Goal: Task Accomplishment & Management: Use online tool/utility

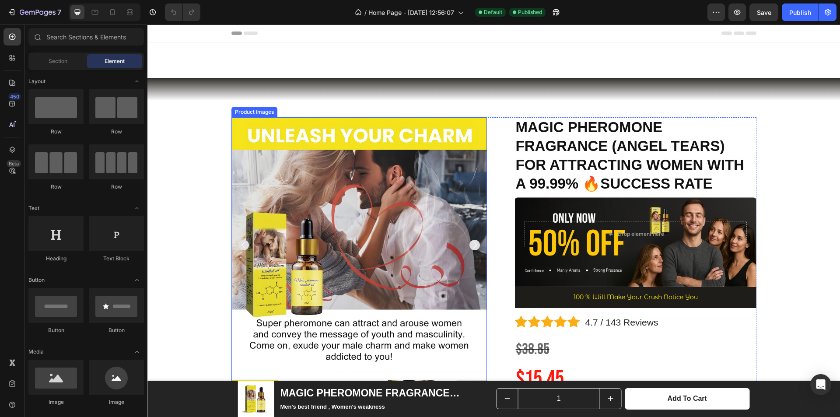
scroll to position [306, 0]
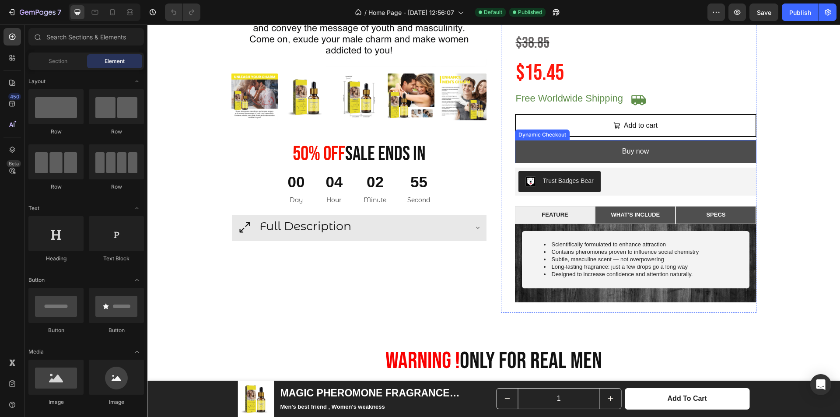
click at [734, 151] on button "Buy now" at bounding box center [636, 151] width 242 height 23
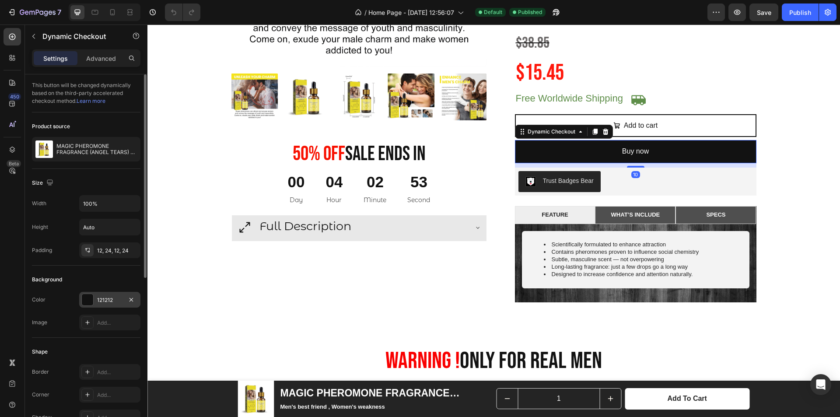
click at [100, 302] on div "121212" at bounding box center [109, 300] width 25 height 8
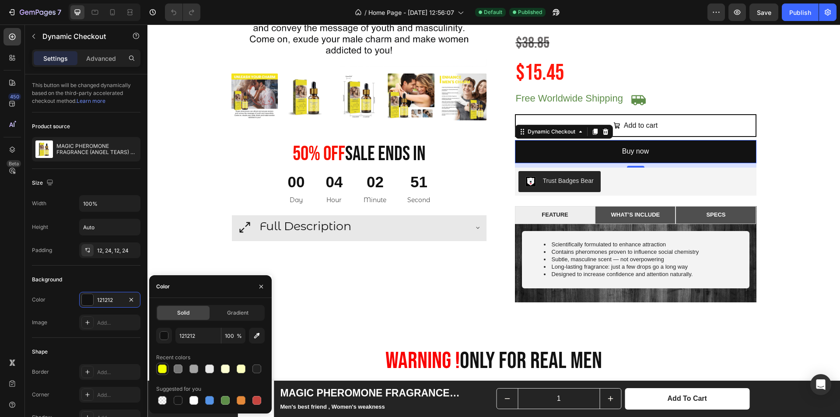
click at [161, 371] on div at bounding box center [162, 368] width 9 height 9
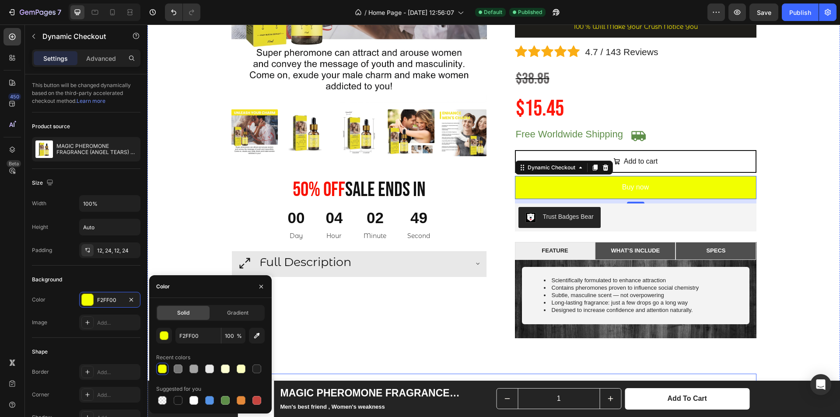
scroll to position [175, 0]
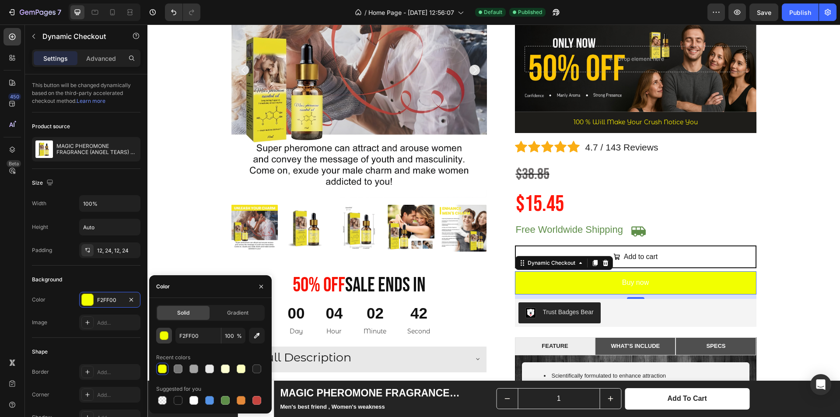
click at [166, 336] on div "button" at bounding box center [164, 336] width 9 height 9
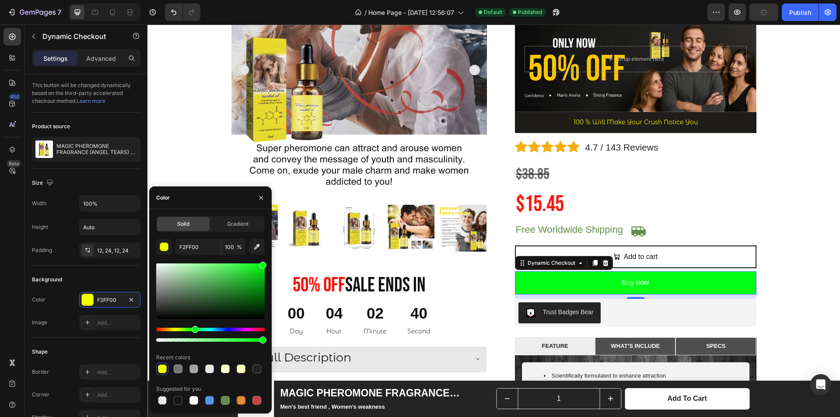
click at [194, 330] on div "Hue" at bounding box center [210, 330] width 109 height 4
type input "00FF15"
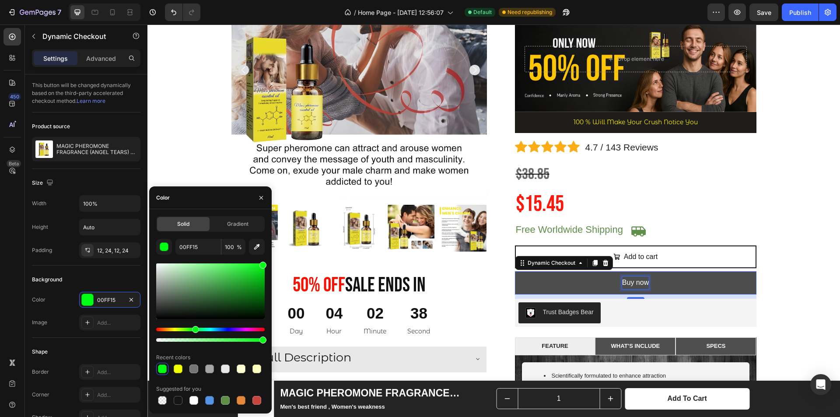
click at [637, 279] on p "Buy now" at bounding box center [635, 283] width 27 height 13
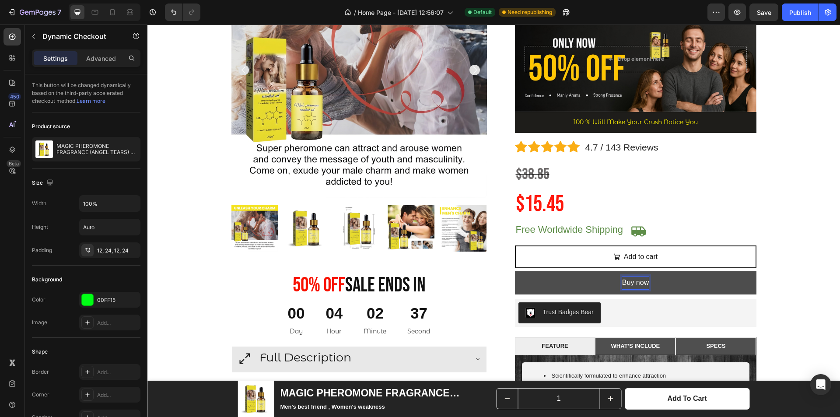
click at [635, 280] on p "Buy now" at bounding box center [635, 283] width 27 height 13
click at [622, 283] on p "Buy now" at bounding box center [635, 283] width 27 height 13
drag, startPoint x: 620, startPoint y: 282, endPoint x: 652, endPoint y: 287, distance: 32.4
click at [652, 287] on button "Buy now" at bounding box center [636, 282] width 242 height 23
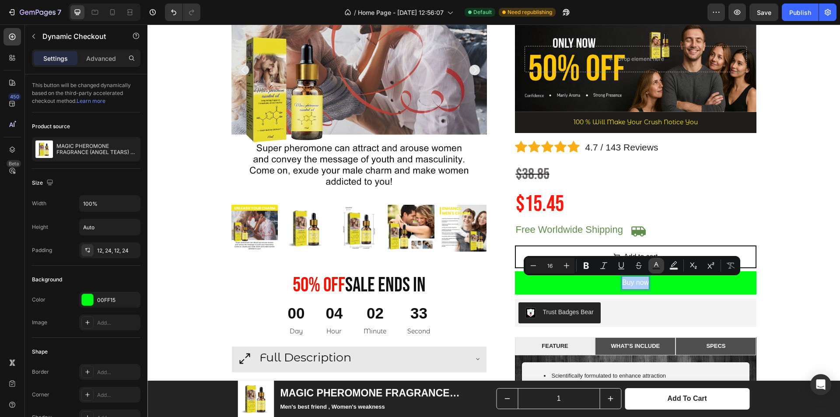
click at [657, 265] on icon "Editor contextual toolbar" at bounding box center [656, 264] width 4 height 5
type input "FFFFFF"
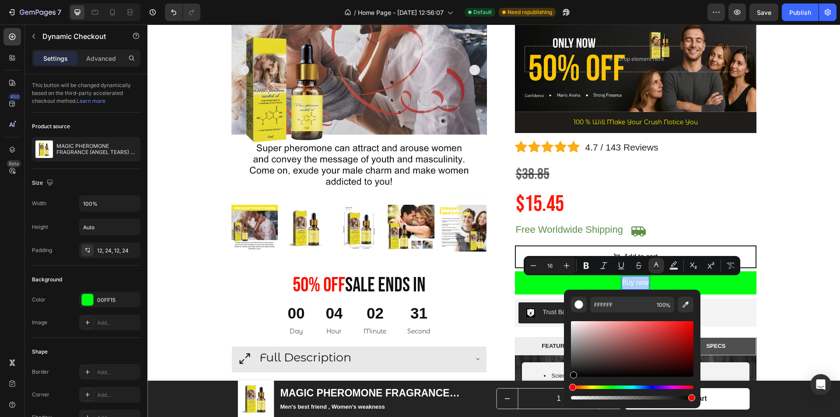
drag, startPoint x: 581, startPoint y: 353, endPoint x: 595, endPoint y: 347, distance: 14.9
click at [571, 370] on div "Editor contextual toolbar" at bounding box center [632, 349] width 123 height 56
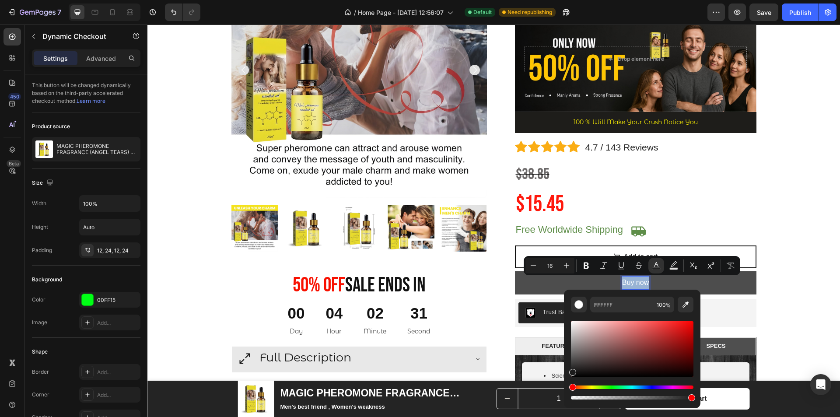
type input "1C1C1C"
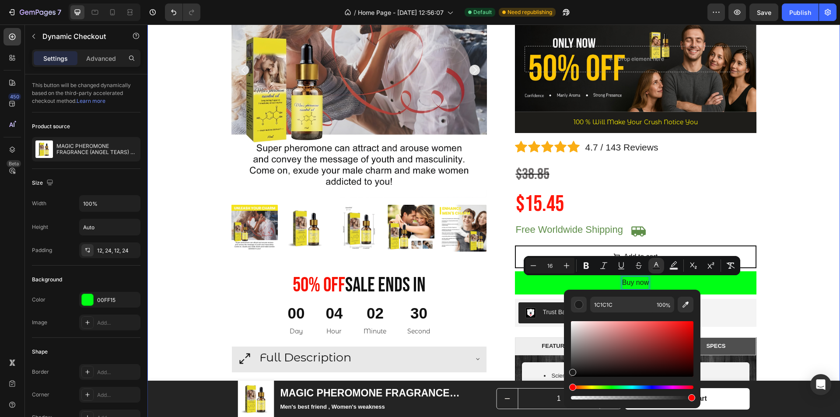
click at [784, 229] on div "Product Images 50% 0ff Sale Ends In Heading 00 Day 04 Hour 02 Minute 30 Second …" at bounding box center [493, 336] width 679 height 789
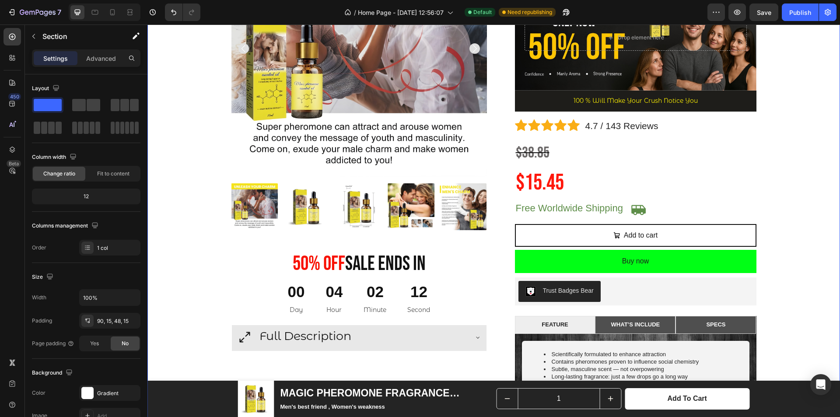
scroll to position [219, 0]
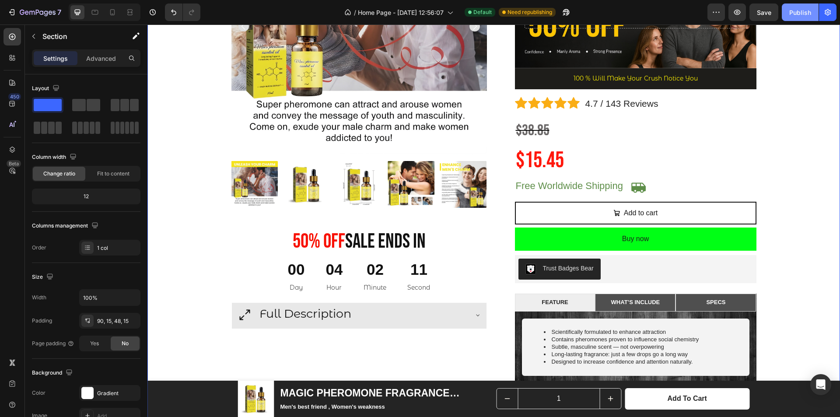
click at [786, 15] on button "Publish" at bounding box center [800, 13] width 37 height 18
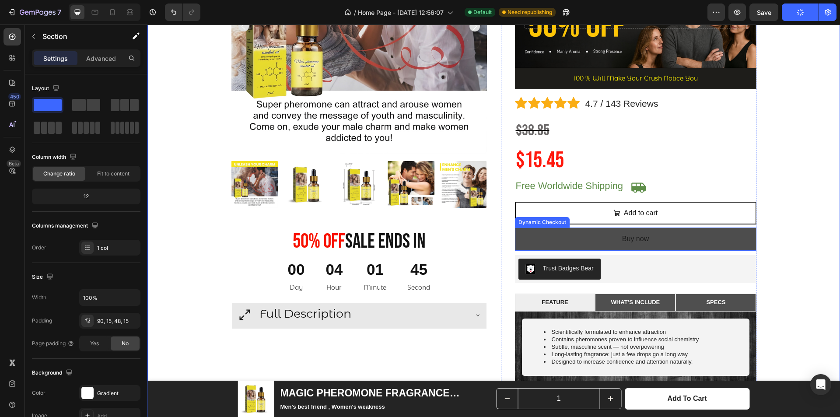
click at [697, 233] on button "Buy now" at bounding box center [636, 239] width 242 height 23
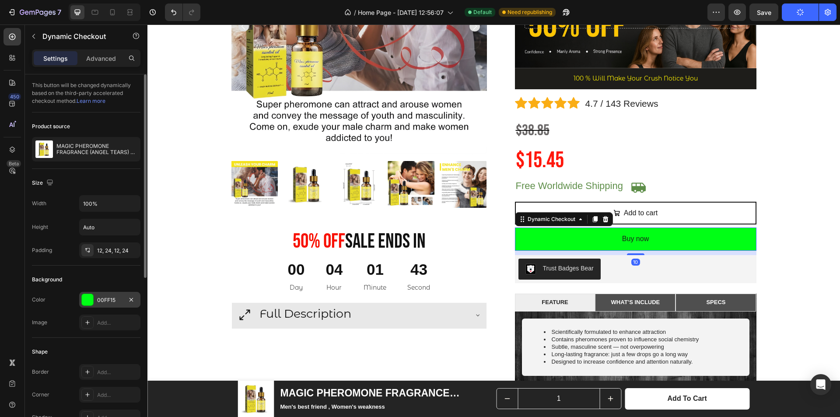
click at [88, 303] on div at bounding box center [87, 299] width 11 height 11
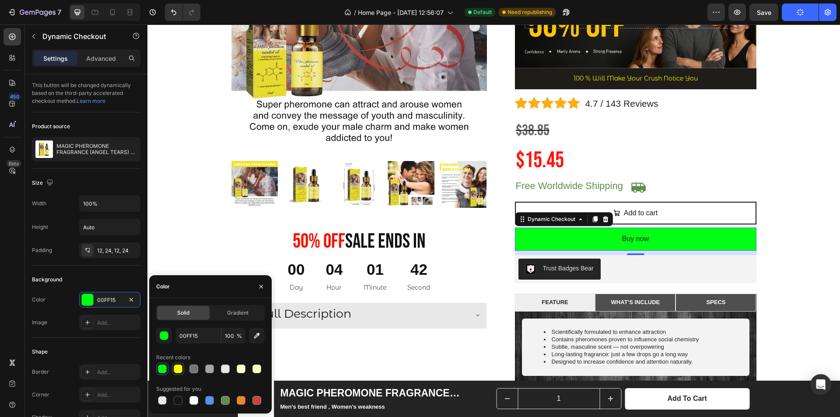
click at [175, 368] on div at bounding box center [178, 368] width 9 height 9
type input "F2FF00"
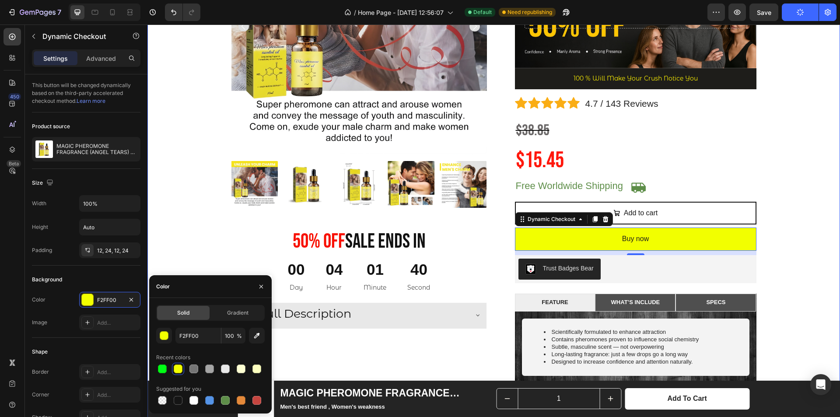
click at [809, 156] on div "Product Images 50% 0ff Sale Ends In Heading 00 Day 04 Hour 01 Minute 40 Second …" at bounding box center [493, 292] width 679 height 789
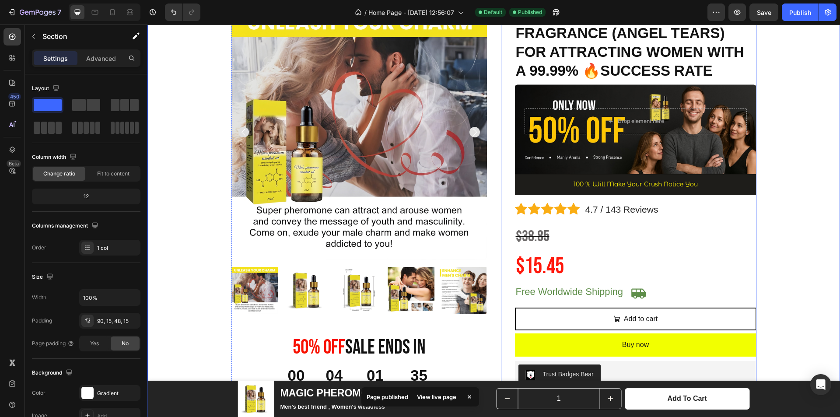
scroll to position [175, 0]
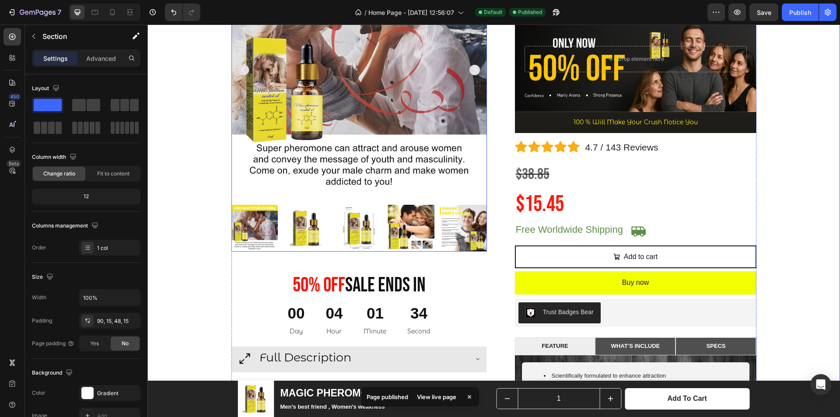
click at [300, 235] on img at bounding box center [307, 228] width 47 height 47
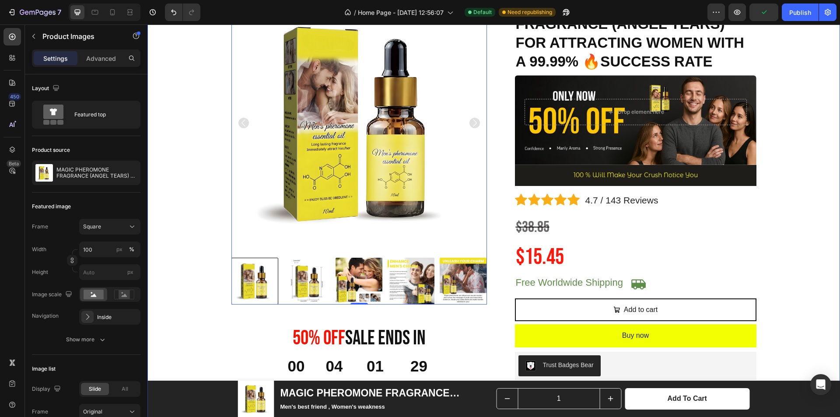
scroll to position [131, 0]
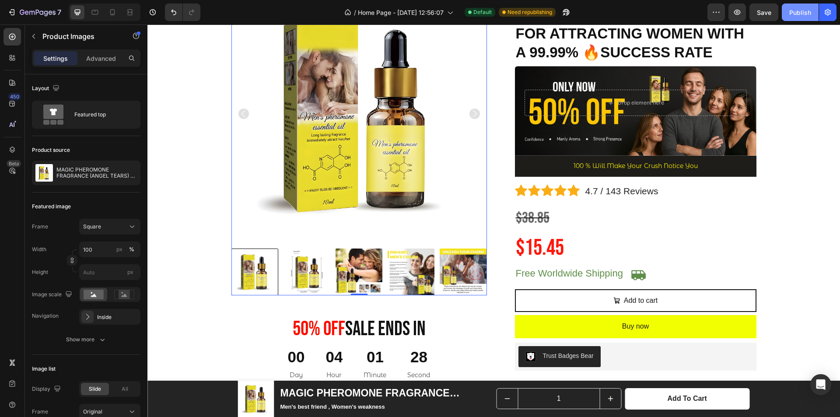
click at [799, 11] on div "Publish" at bounding box center [800, 12] width 22 height 9
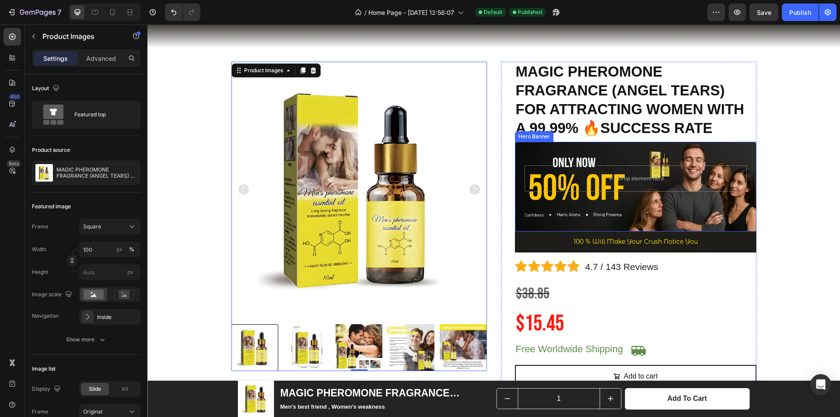
scroll to position [0, 0]
